Goal: Find specific page/section: Find specific page/section

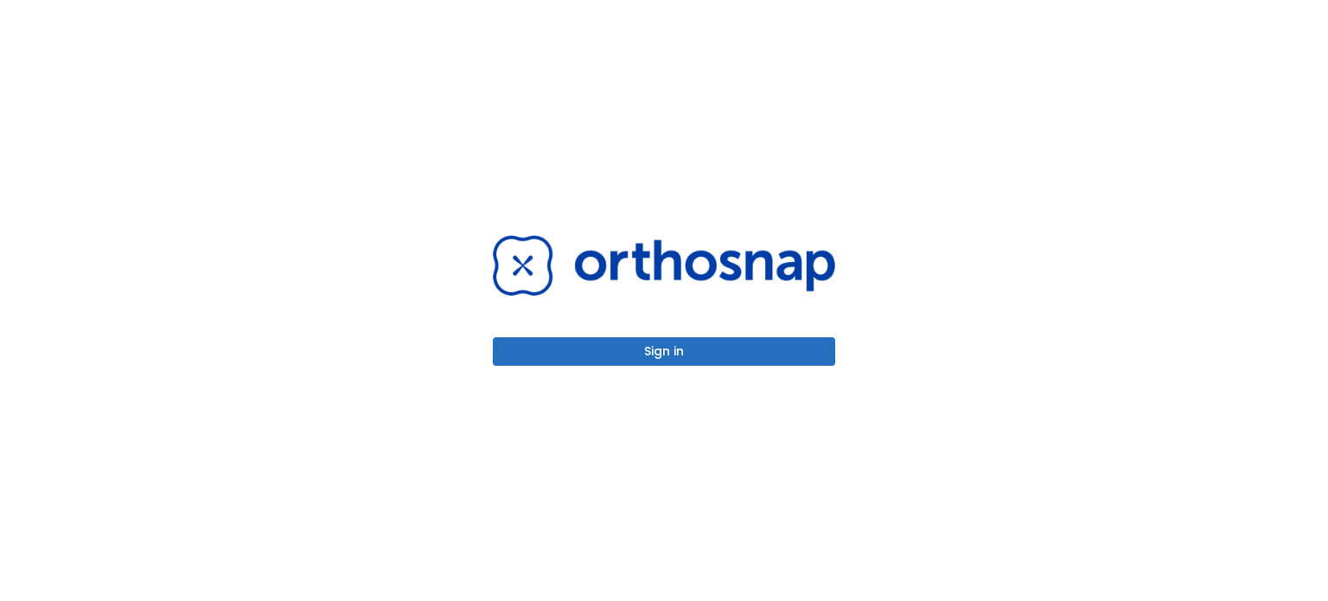
click at [580, 347] on button "Sign in" at bounding box center [664, 351] width 342 height 29
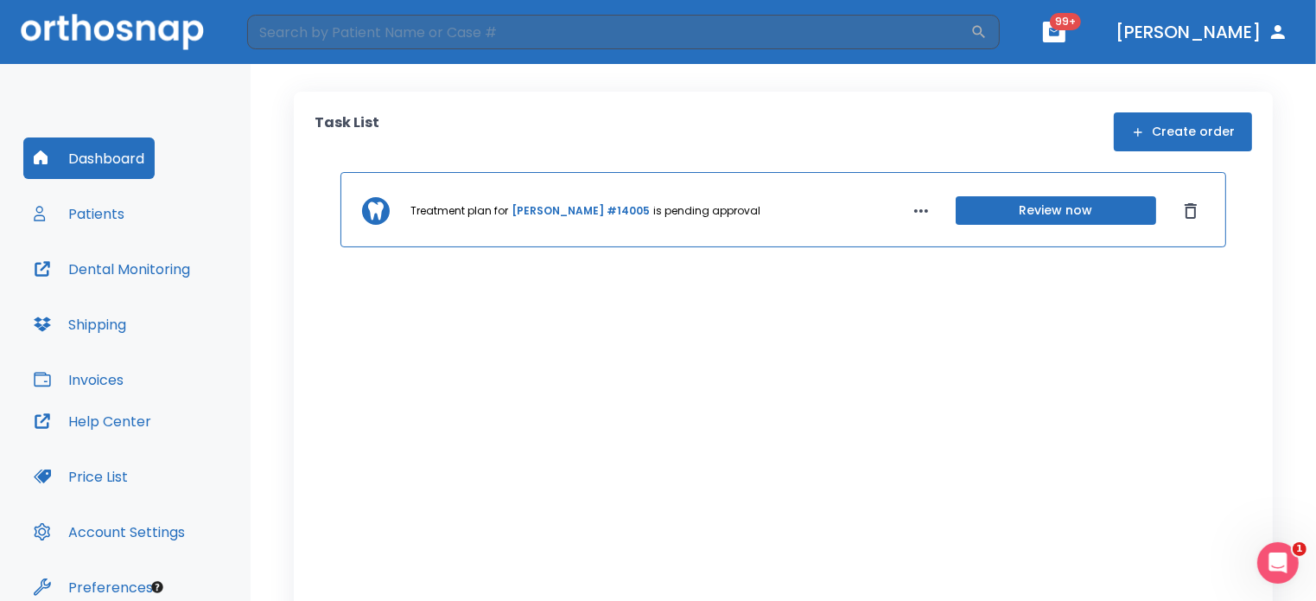
click at [93, 214] on button "Patients" at bounding box center [78, 213] width 111 height 41
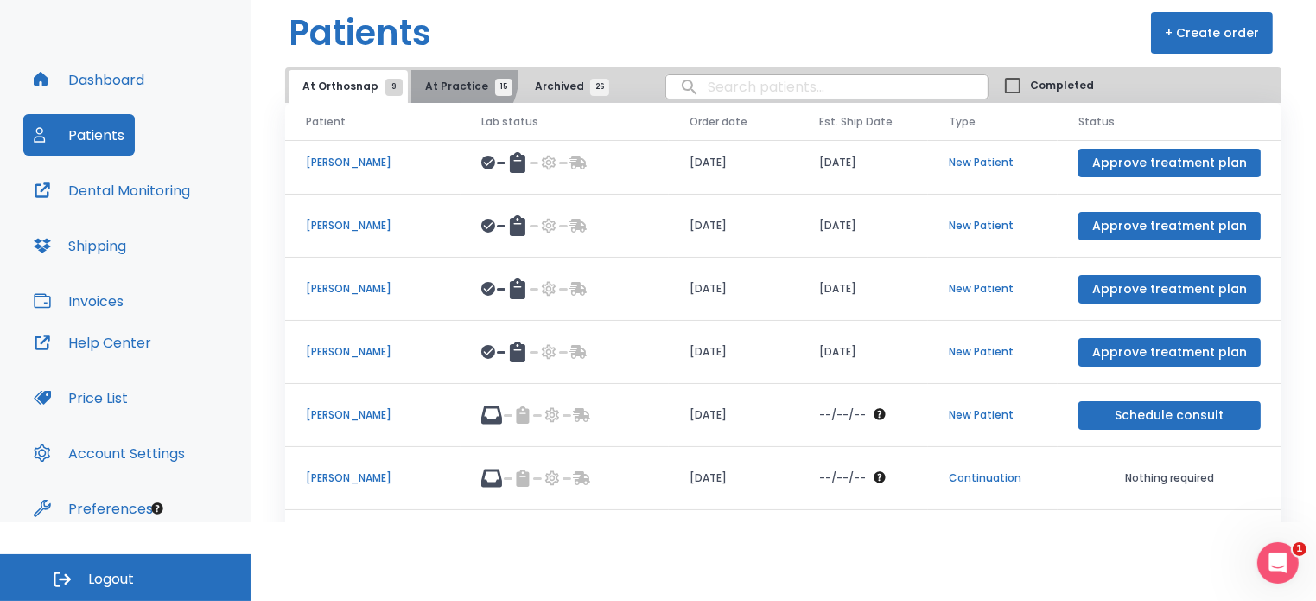
click at [455, 79] on span "At Practice 15" at bounding box center [464, 87] width 79 height 16
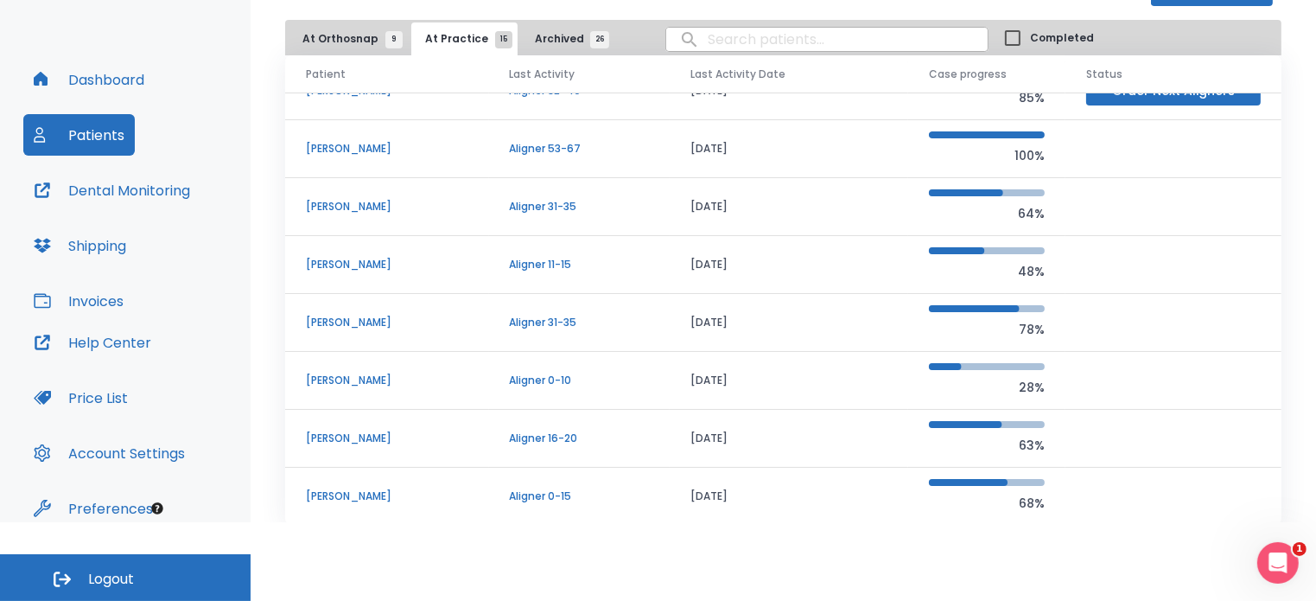
scroll to position [98, 0]
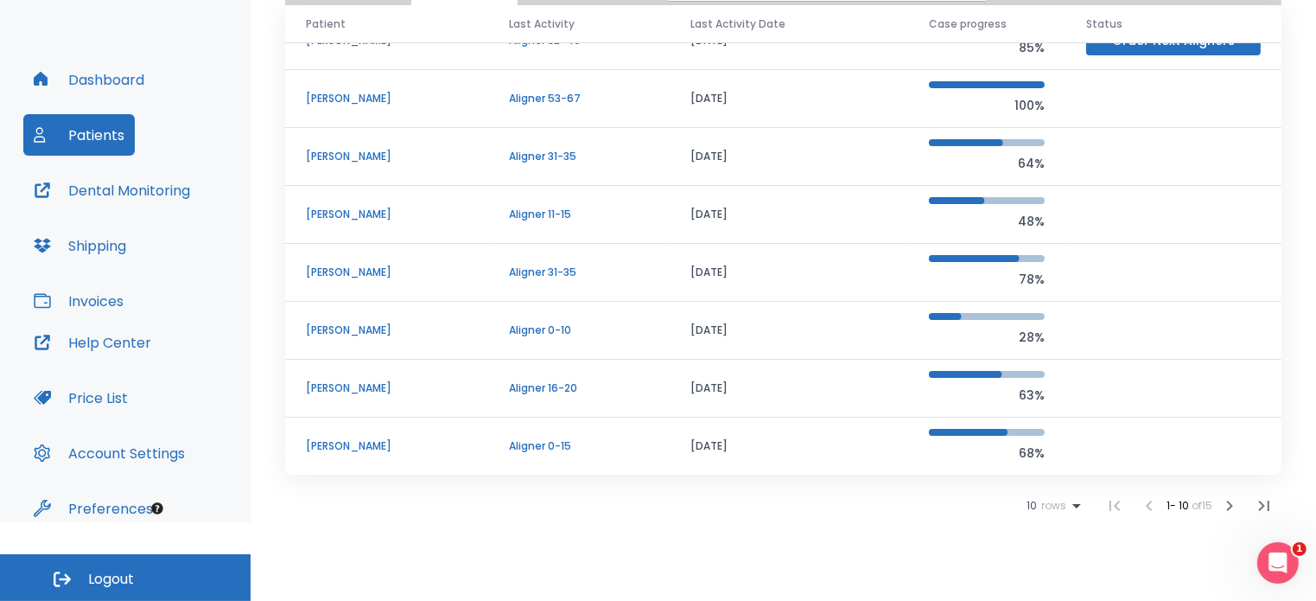
click at [1220, 505] on icon "button" at bounding box center [1230, 505] width 21 height 21
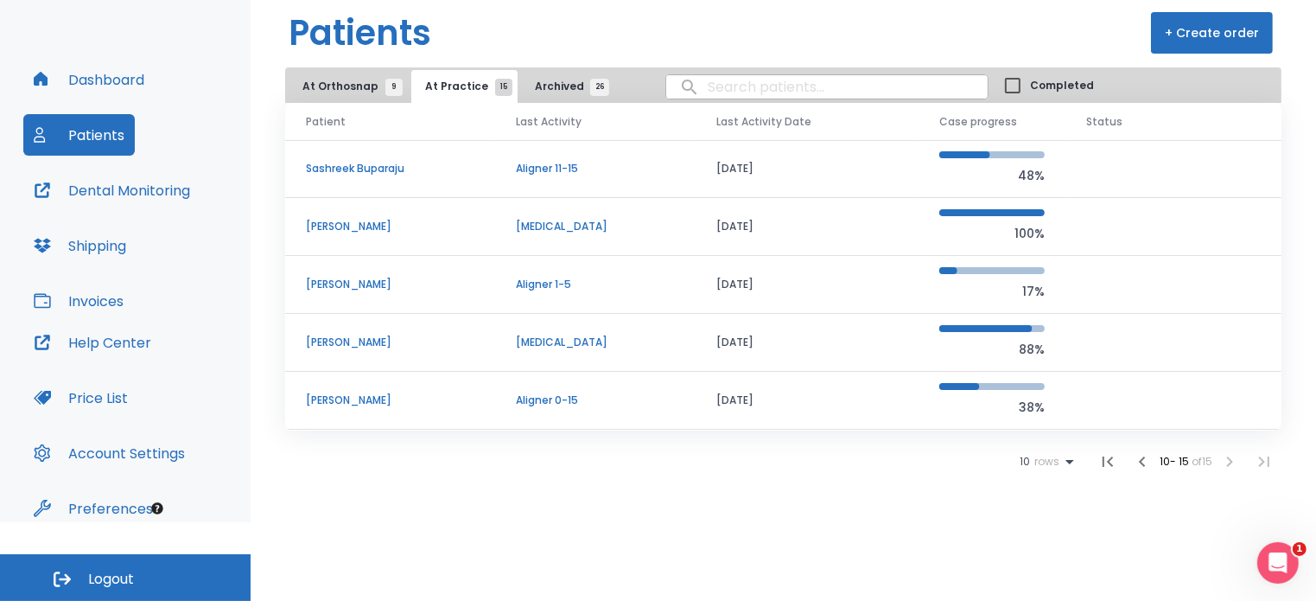
click at [347, 86] on span "At Orthosnap 9" at bounding box center [349, 87] width 92 height 16
